Goal: Transaction & Acquisition: Purchase product/service

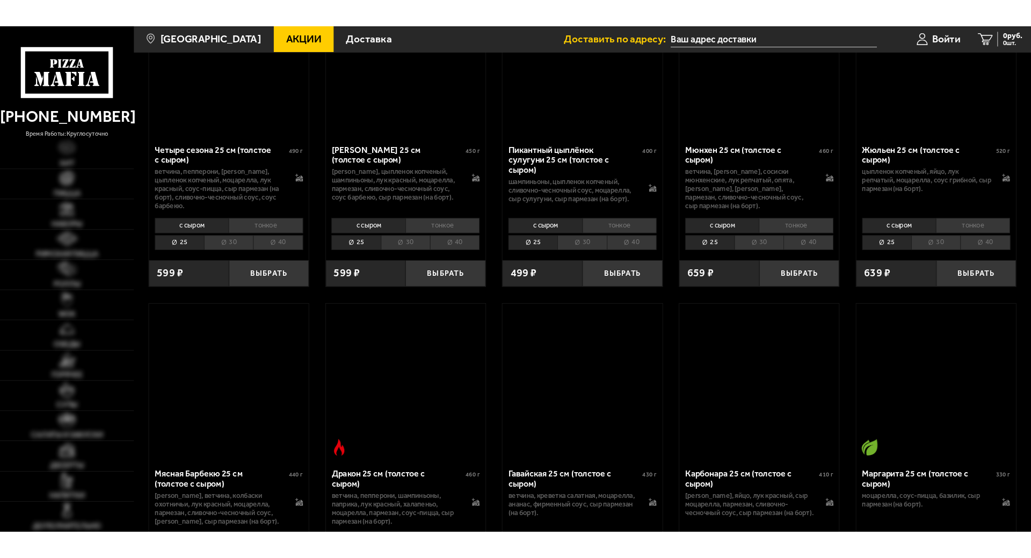
scroll to position [2214, 0]
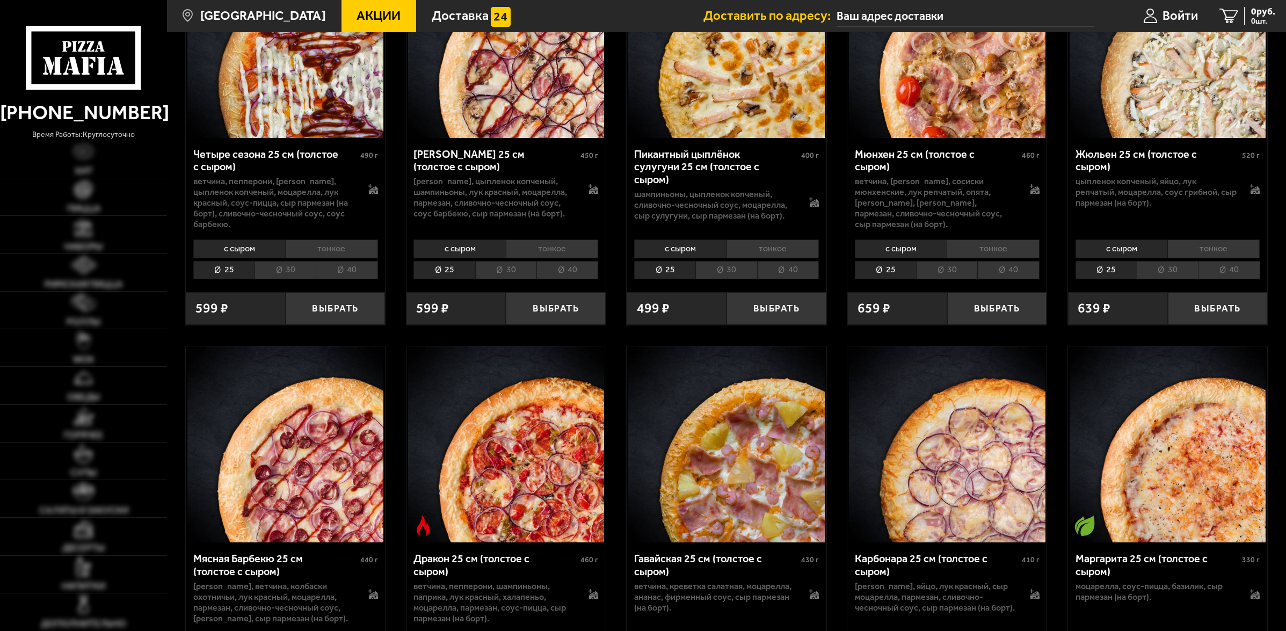
type input "[STREET_ADDRESS]"
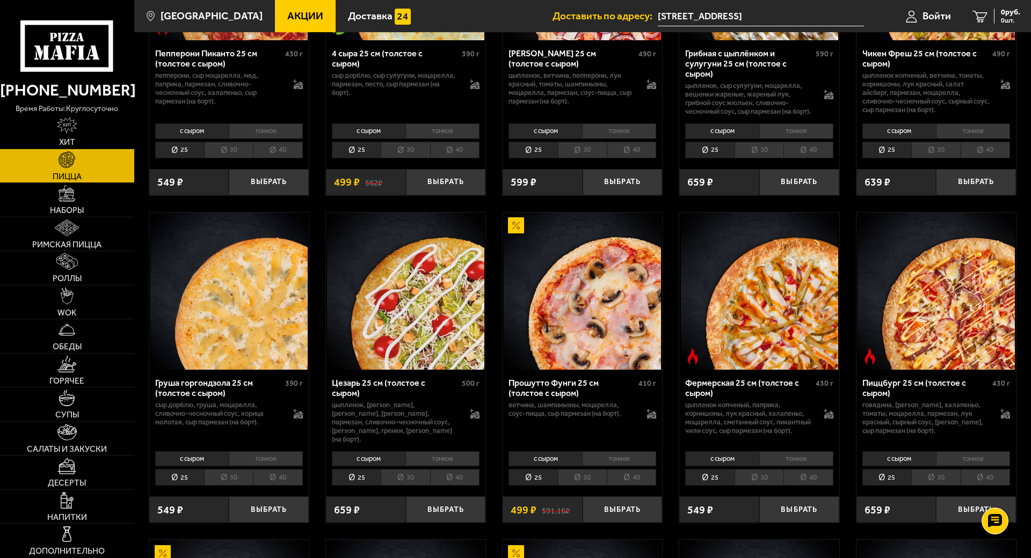
scroll to position [872, 0]
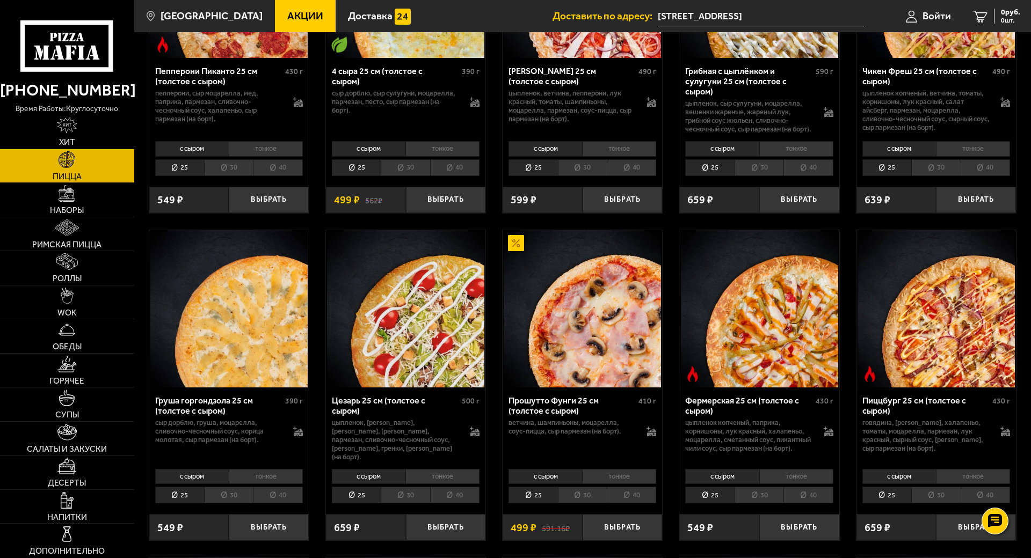
click at [833, 176] on li "40" at bounding box center [807, 167] width 49 height 17
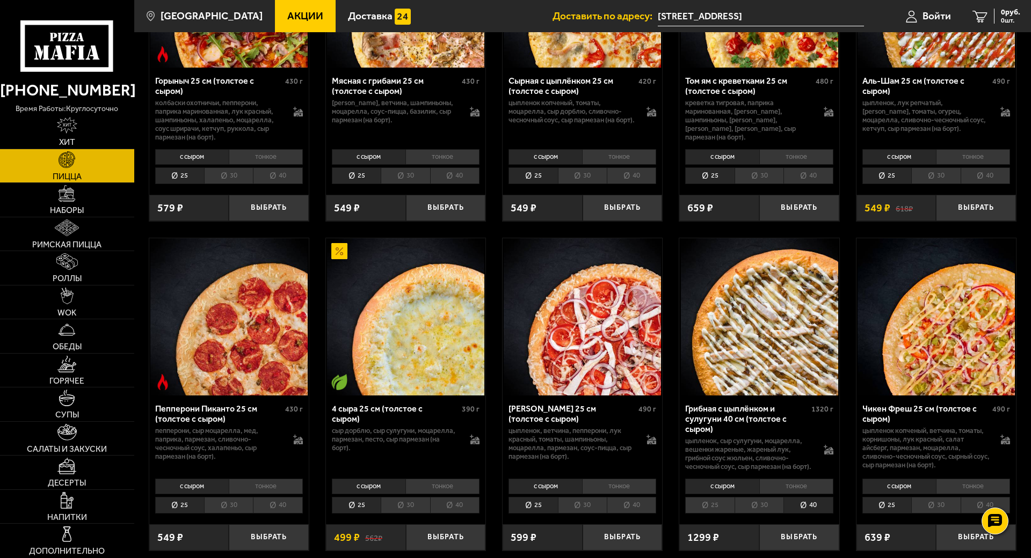
scroll to position [403, 0]
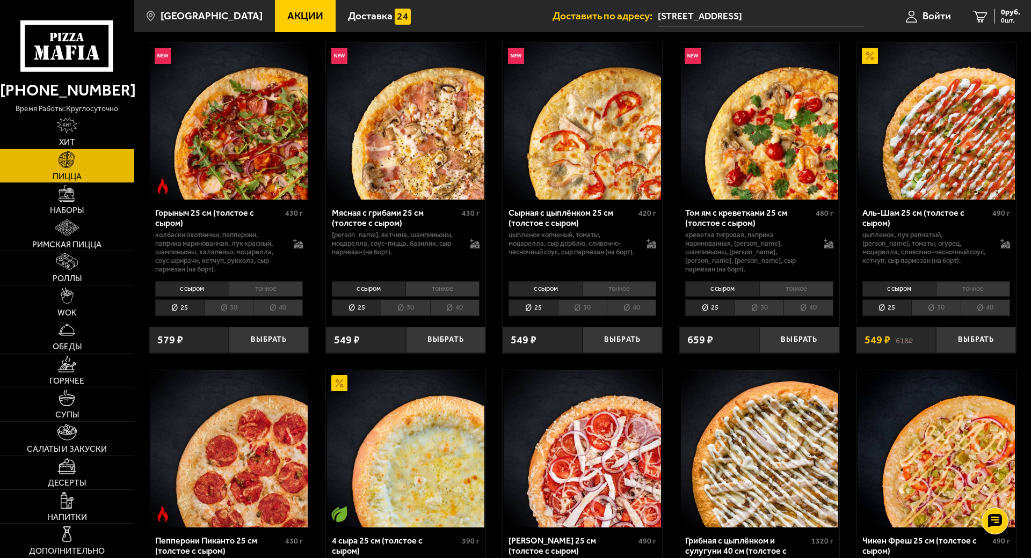
click at [302, 316] on li "40" at bounding box center [277, 308] width 49 height 17
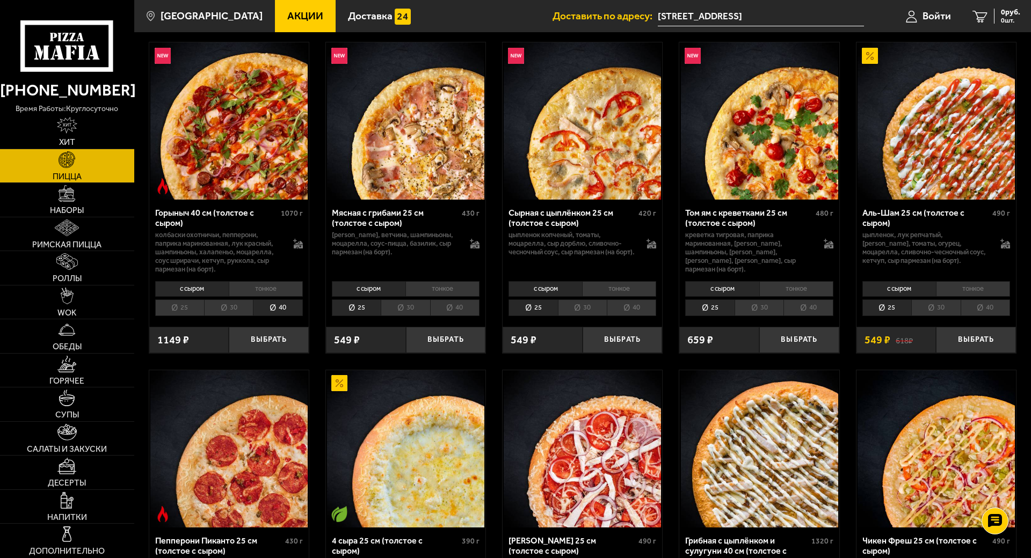
click at [290, 200] on img at bounding box center [228, 120] width 157 height 157
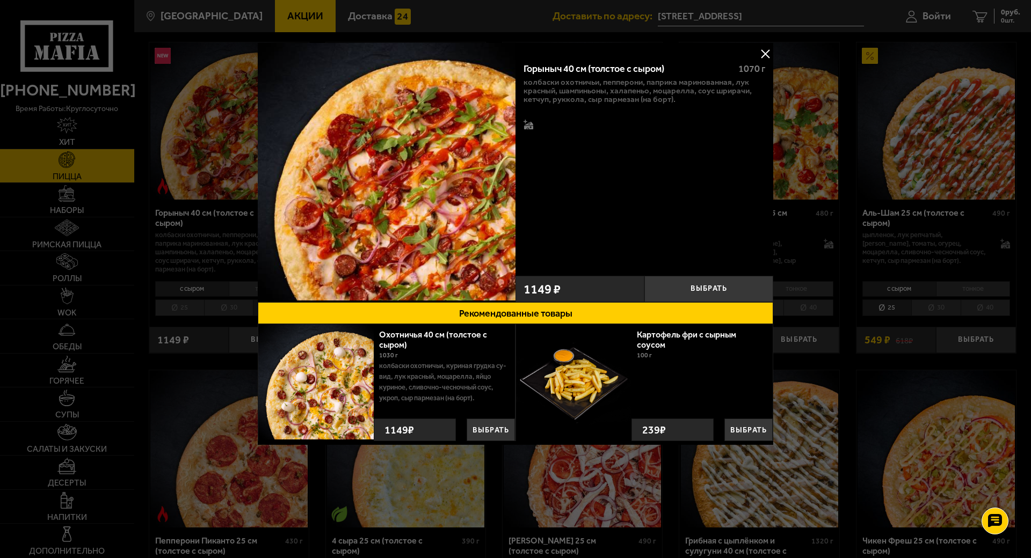
click at [773, 49] on button at bounding box center [765, 54] width 16 height 16
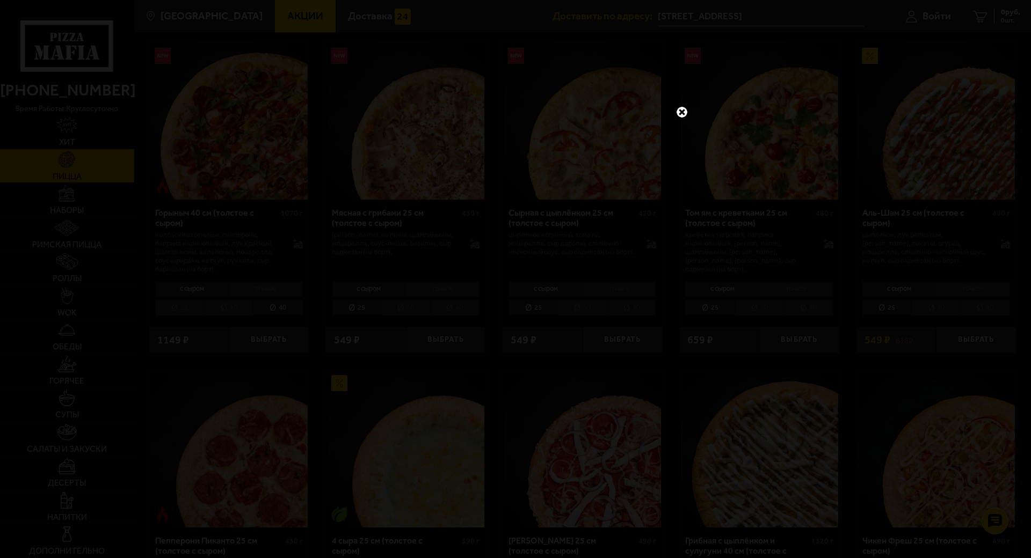
click at [689, 119] on link at bounding box center [682, 112] width 14 height 14
